Goal: Information Seeking & Learning: Check status

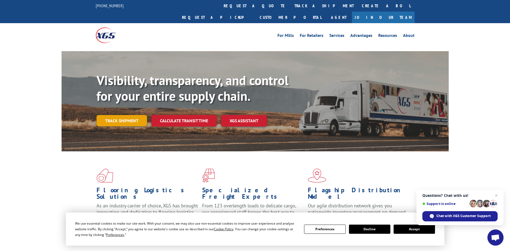
click at [118, 115] on link "Track shipment" at bounding box center [122, 120] width 51 height 11
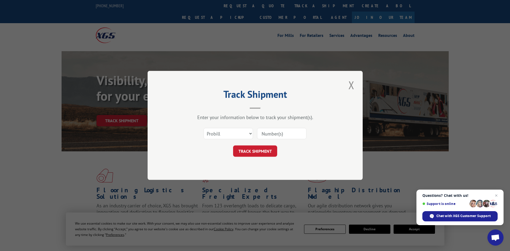
click at [269, 133] on input at bounding box center [281, 133] width 49 height 11
type input "3354519"
click at [261, 149] on button "TRACK SHIPMENT" at bounding box center [255, 150] width 44 height 11
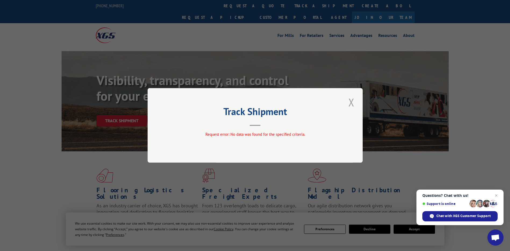
click at [350, 104] on button "Close modal" at bounding box center [351, 102] width 9 height 15
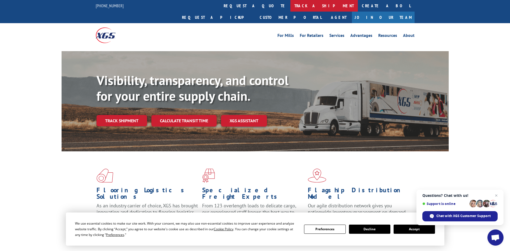
click at [290, 4] on link "track a shipment" at bounding box center [324, 6] width 68 height 12
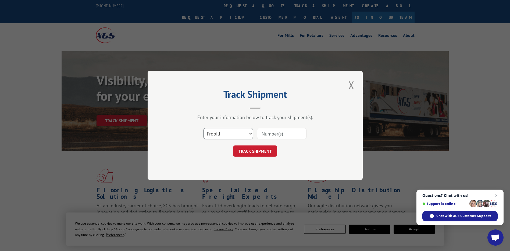
click at [250, 133] on select "Select category... Probill BOL PO" at bounding box center [228, 133] width 49 height 11
select select "bol"
click at [204, 128] on select "Select category... Probill BOL PO" at bounding box center [228, 133] width 49 height 11
click at [283, 133] on input at bounding box center [281, 133] width 49 height 11
type input "3354519"
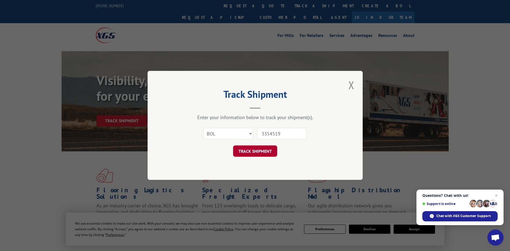
click at [258, 154] on button "TRACK SHIPMENT" at bounding box center [255, 150] width 44 height 11
